Goal: Task Accomplishment & Management: Manage account settings

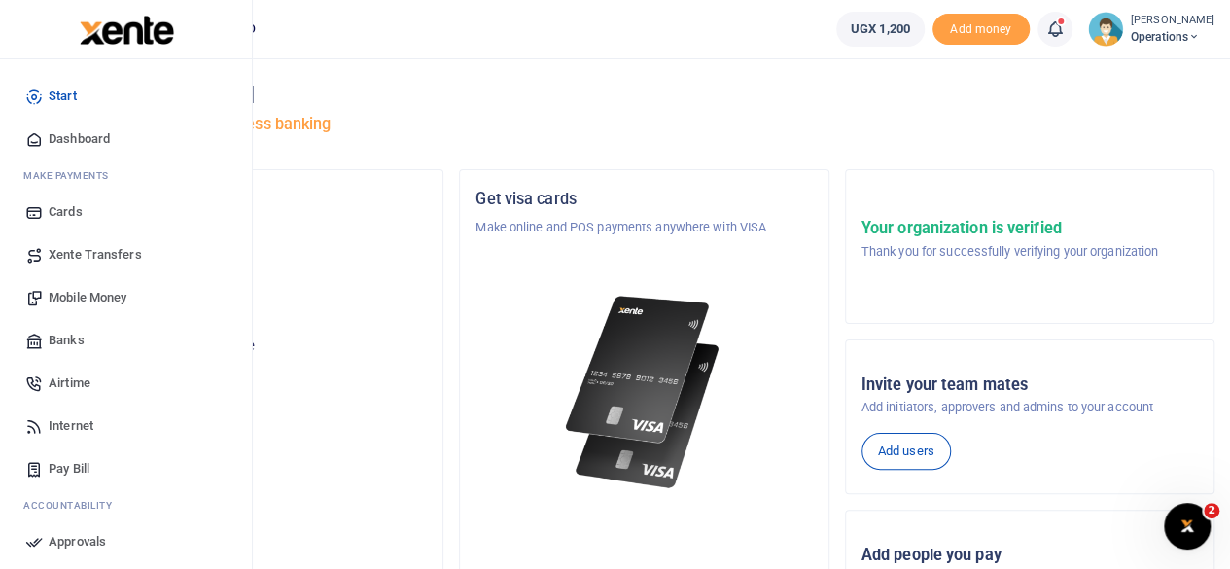
scroll to position [167, 0]
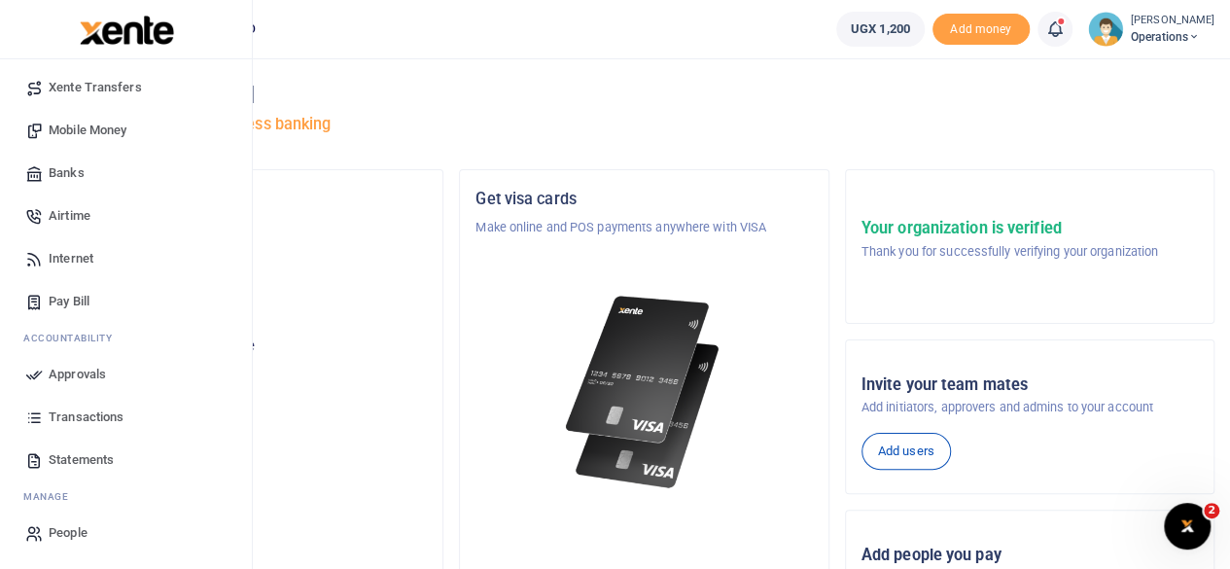
click at [77, 420] on span "Transactions" at bounding box center [86, 416] width 75 height 19
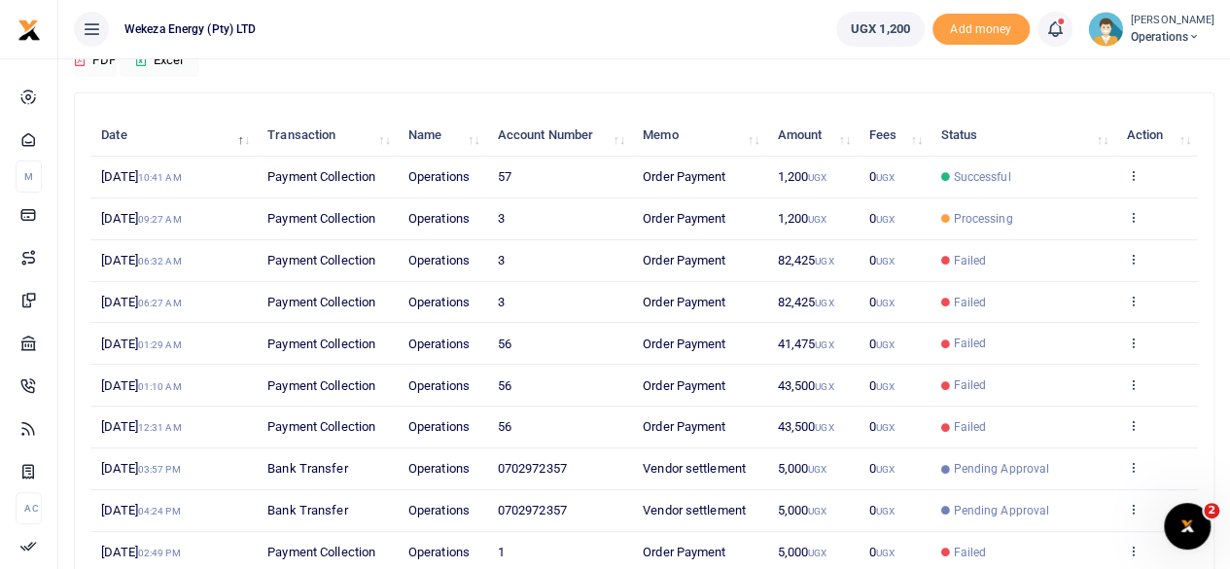
scroll to position [189, 0]
click at [1135, 177] on icon at bounding box center [1132, 174] width 13 height 14
click at [1061, 193] on link "View details" at bounding box center [1062, 206] width 154 height 27
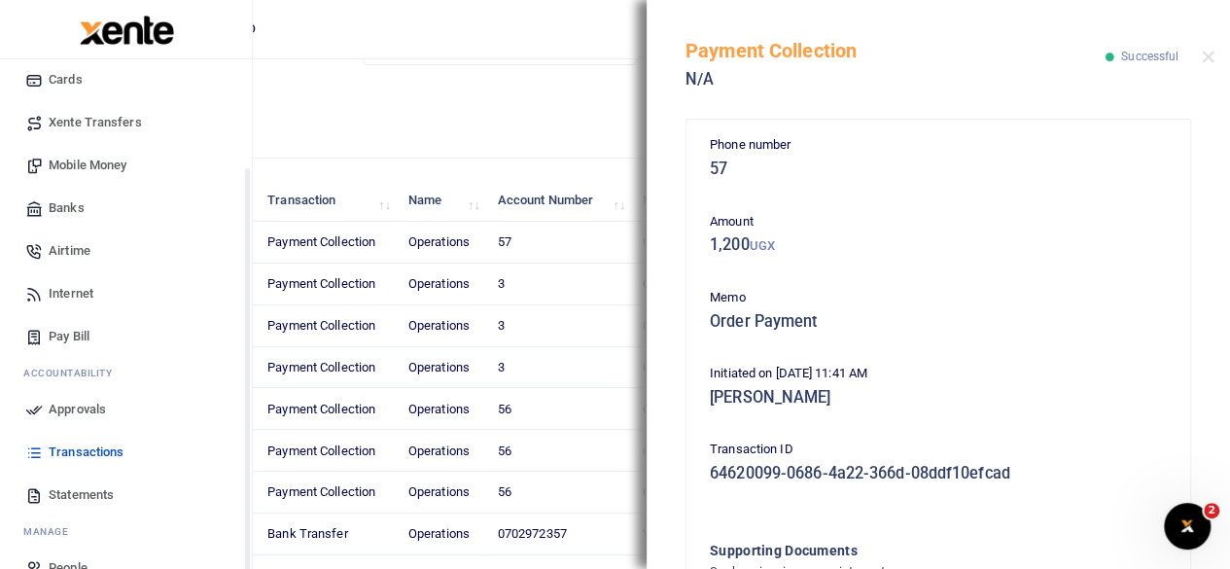
scroll to position [142, 0]
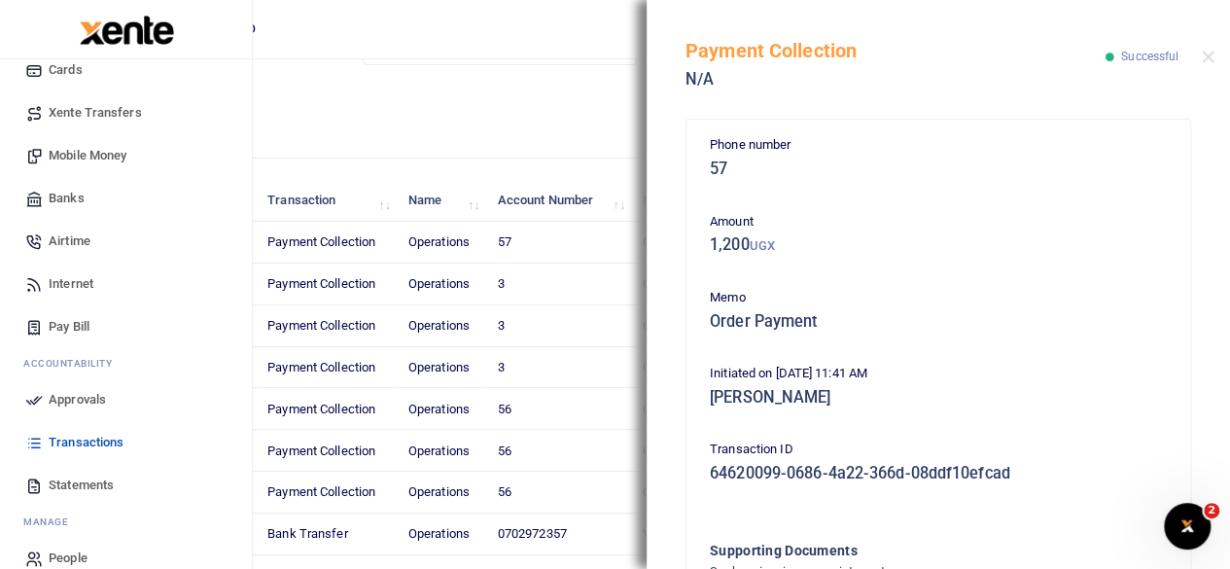
click at [65, 491] on span "Statements" at bounding box center [81, 484] width 65 height 19
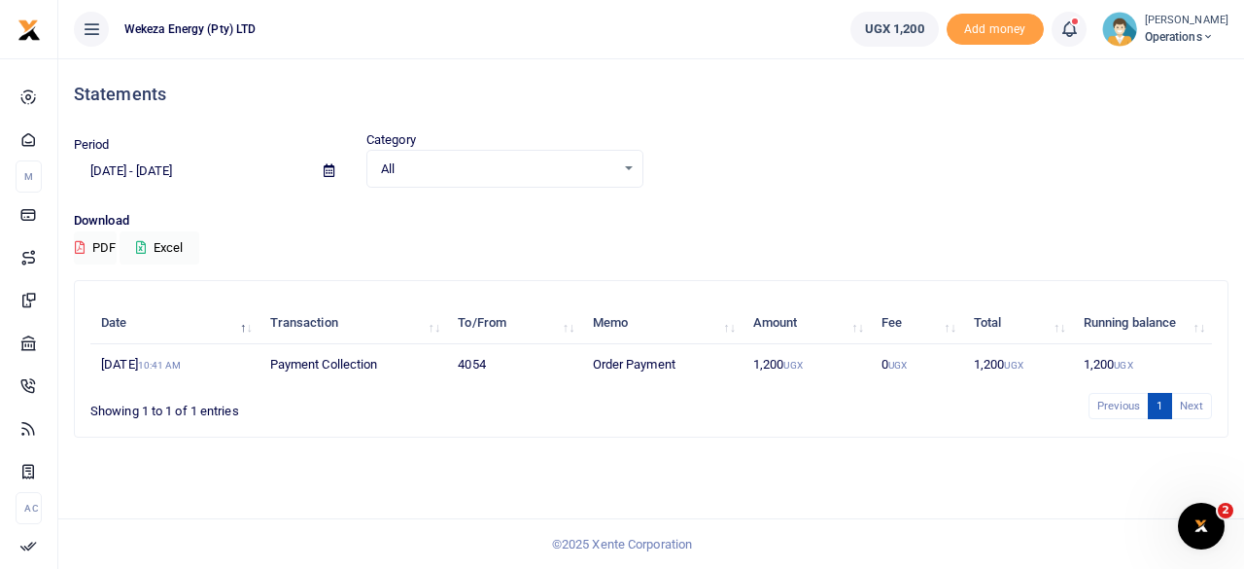
click at [494, 170] on span "All" at bounding box center [498, 168] width 234 height 19
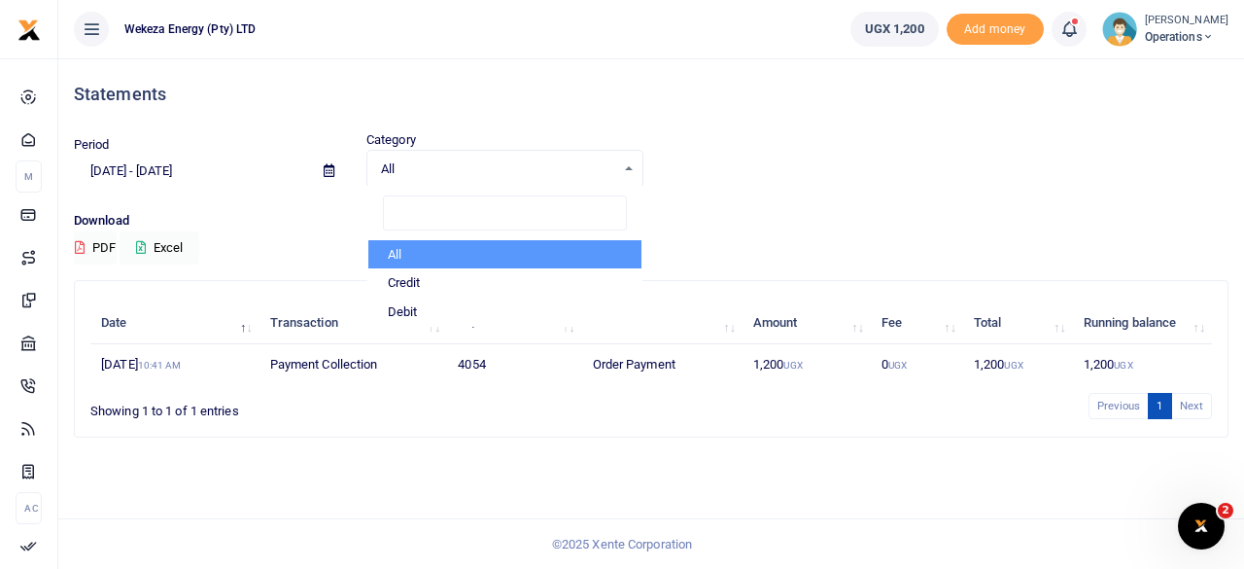
click at [723, 188] on div "Period [DATE] - [DATE] Category All Select an option... All Credit Debit All Cr…" at bounding box center [651, 170] width 1170 height 81
